Goal: Use online tool/utility: Utilize a website feature to perform a specific function

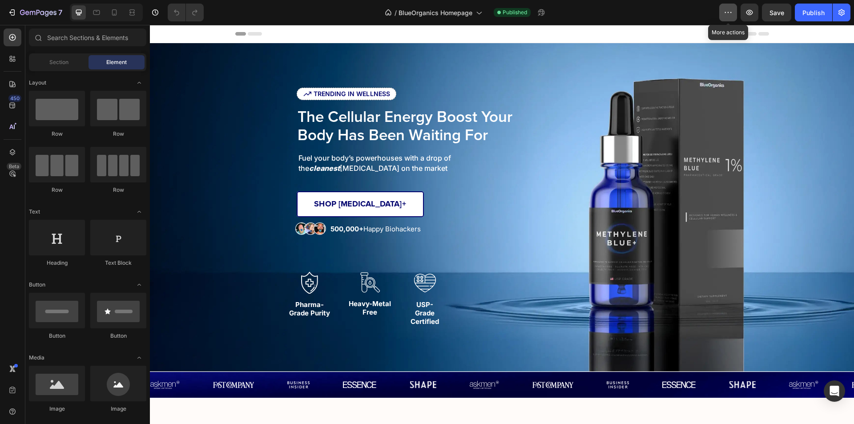
click at [728, 15] on icon "button" at bounding box center [728, 12] width 9 height 9
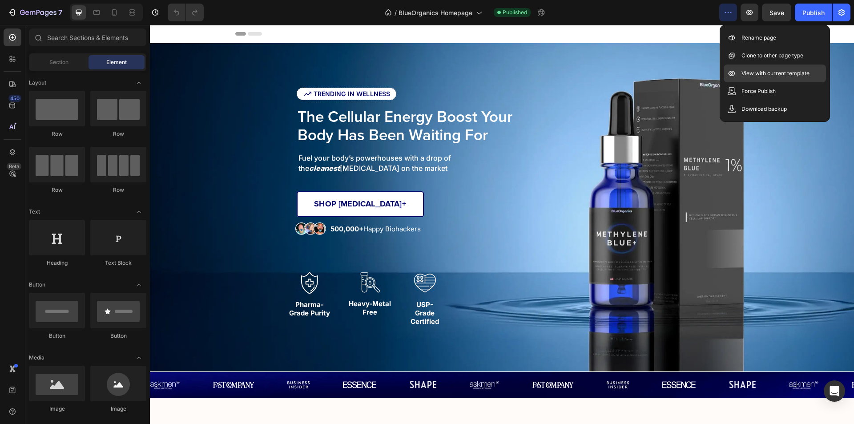
click at [769, 75] on p "View with current template" at bounding box center [776, 73] width 68 height 9
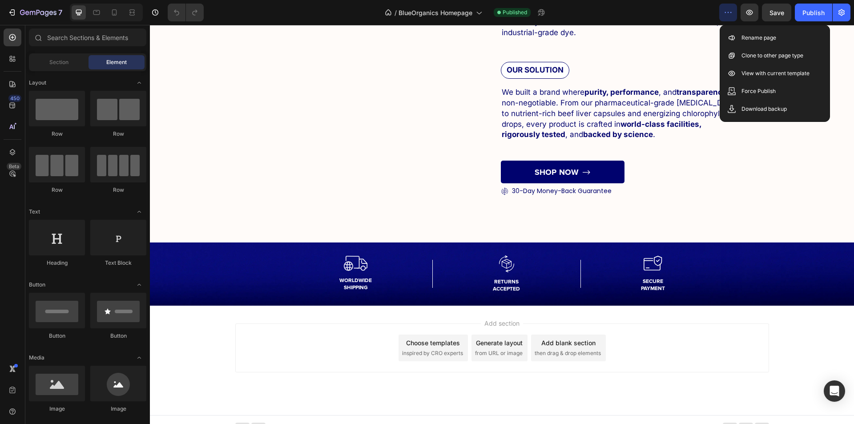
scroll to position [3127, 0]
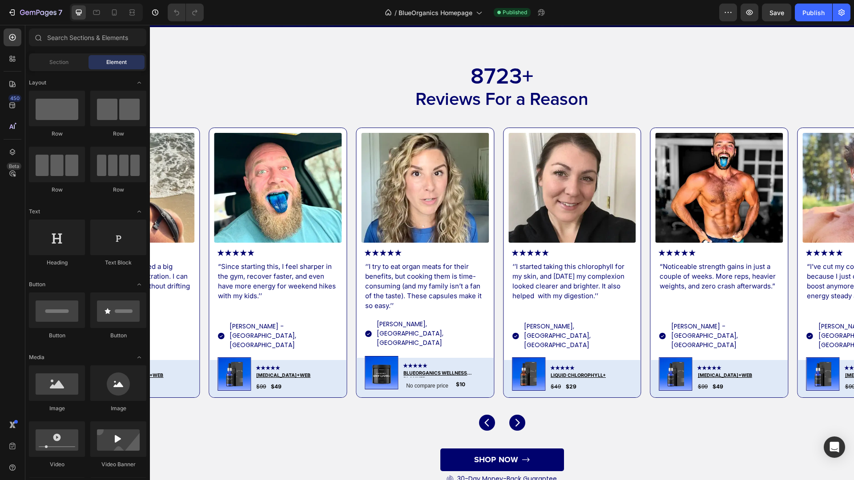
scroll to position [2270, 0]
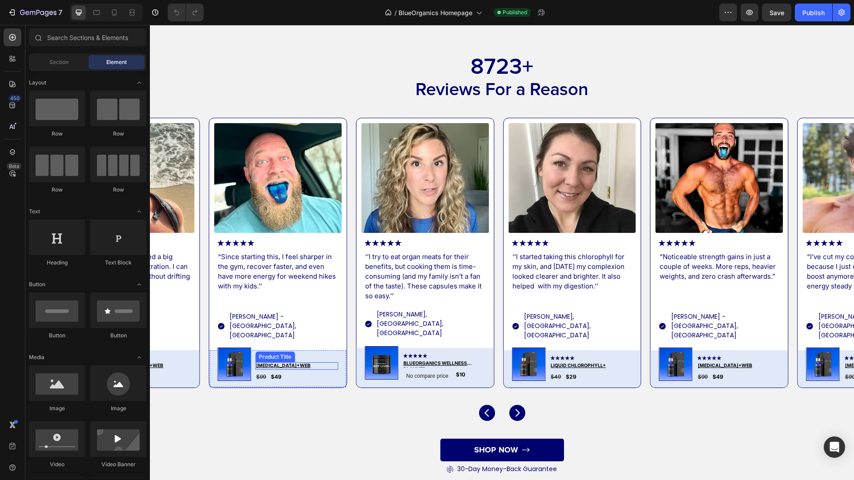
click at [332, 363] on h3 "[MEDICAL_DATA]+web" at bounding box center [296, 367] width 83 height 8
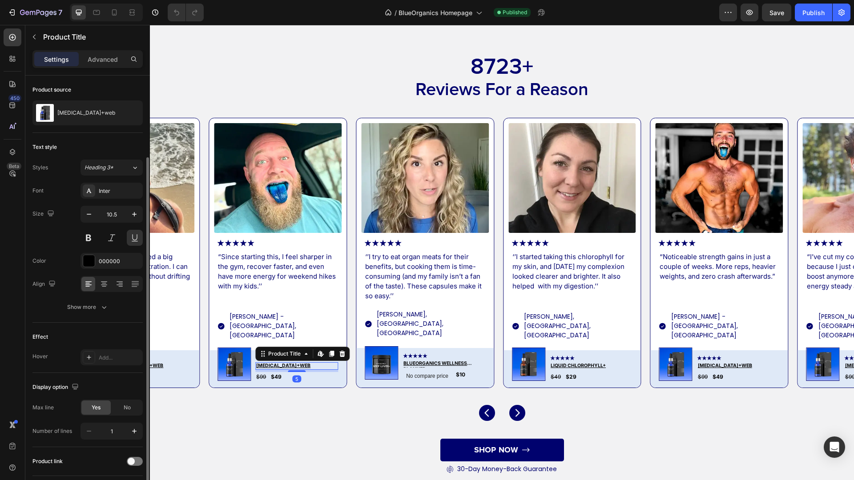
scroll to position [81, 0]
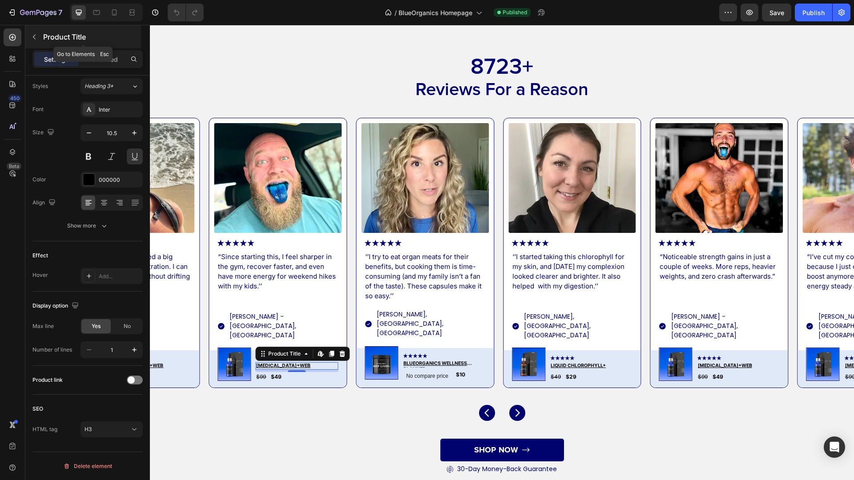
click at [35, 36] on icon "button" at bounding box center [34, 36] width 7 height 7
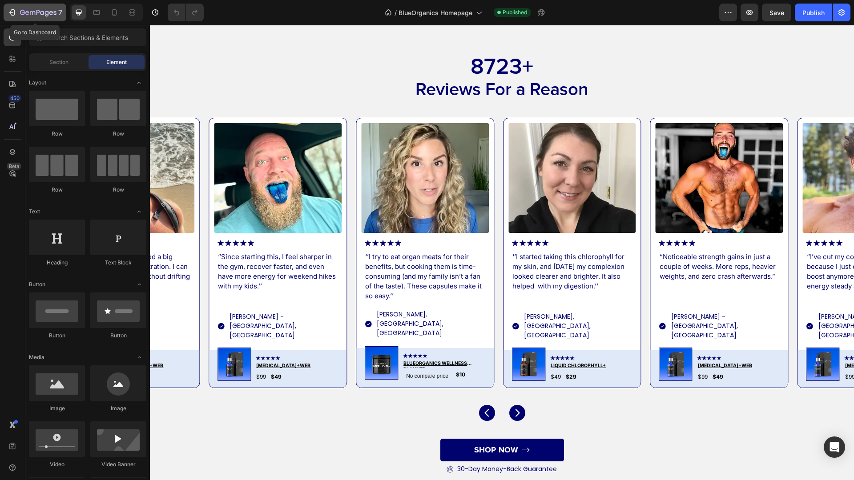
click at [35, 8] on div "7" at bounding box center [41, 12] width 42 height 11
